Goal: Navigation & Orientation: Find specific page/section

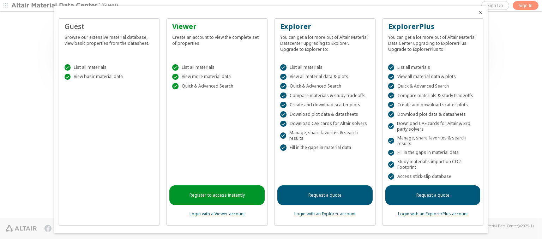
click at [478, 13] on icon "Close" at bounding box center [481, 13] width 6 height 6
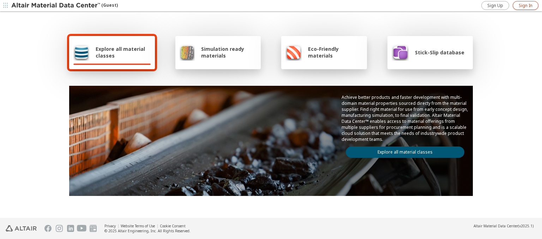
click at [526, 5] on span "Sign In" at bounding box center [526, 6] width 14 height 6
click at [56, 6] on img at bounding box center [56, 5] width 90 height 7
click at [120, 52] on span "Explore all material classes" at bounding box center [123, 52] width 55 height 13
click at [403, 150] on link "Explore all material classes" at bounding box center [405, 152] width 119 height 11
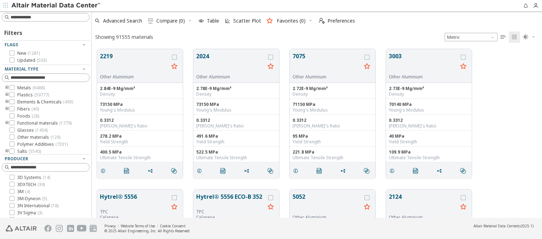
scroll to position [169, 445]
click at [335, 21] on span "Preferences" at bounding box center [342, 20] width 28 height 5
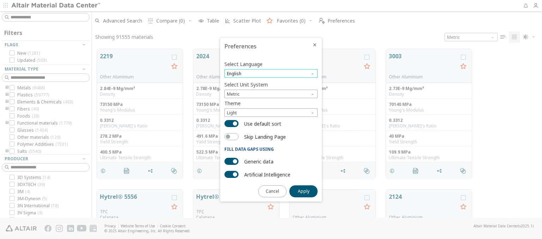
click at [271, 73] on span "English" at bounding box center [271, 73] width 93 height 8
click at [271, 91] on span "Deutsch" at bounding box center [271, 91] width 88 height 5
click at [304, 191] on span "Apply" at bounding box center [304, 192] width 12 height 6
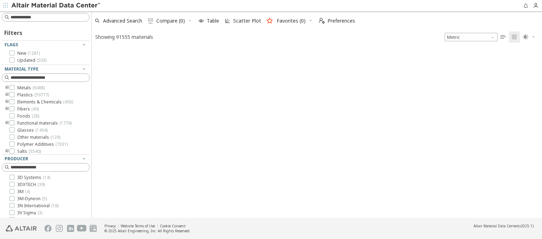
type input "*******"
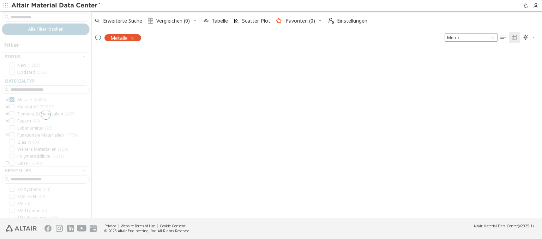
scroll to position [168, 445]
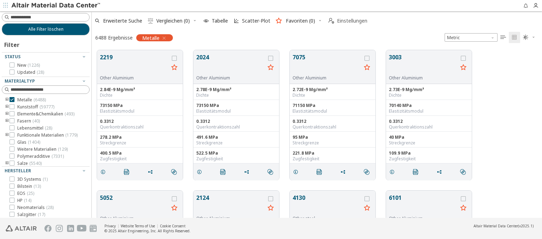
click at [348, 21] on span "Einstellungen" at bounding box center [352, 20] width 30 height 5
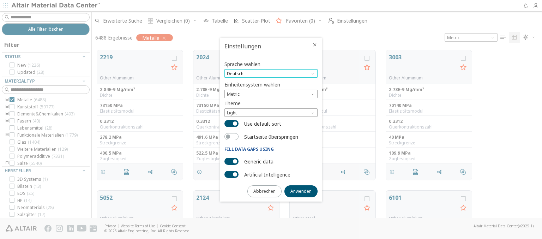
click at [271, 73] on span "Deutsch" at bounding box center [271, 73] width 93 height 8
click at [271, 82] on span "English" at bounding box center [271, 82] width 88 height 5
click at [301, 191] on span "Anwenden" at bounding box center [301, 192] width 21 height 6
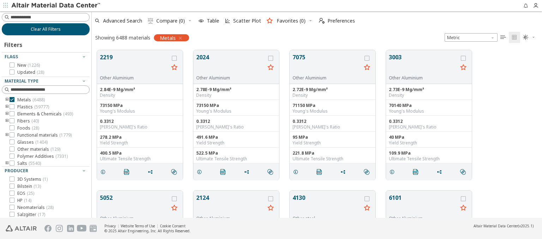
click at [43, 29] on span "Clear All Filters" at bounding box center [46, 29] width 30 height 6
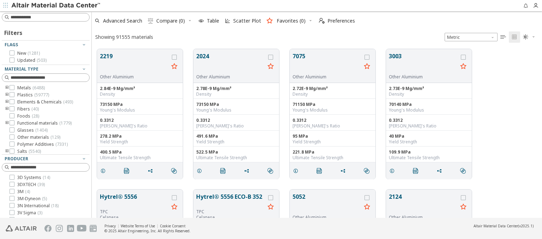
scroll to position [169, 445]
click at [56, 6] on img at bounding box center [56, 5] width 90 height 7
